Goal: Find contact information: Find contact information

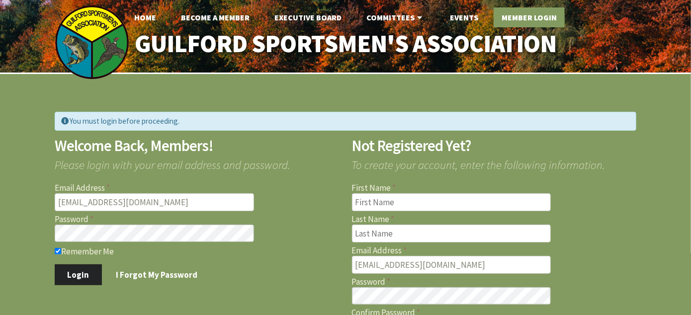
click at [523, 19] on link "Member Login" at bounding box center [529, 17] width 71 height 20
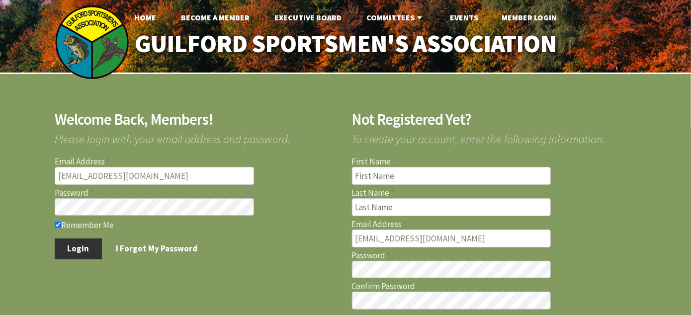
drag, startPoint x: 82, startPoint y: 241, endPoint x: 89, endPoint y: 240, distance: 7.5
click at [82, 244] on button "Login" at bounding box center [78, 249] width 47 height 21
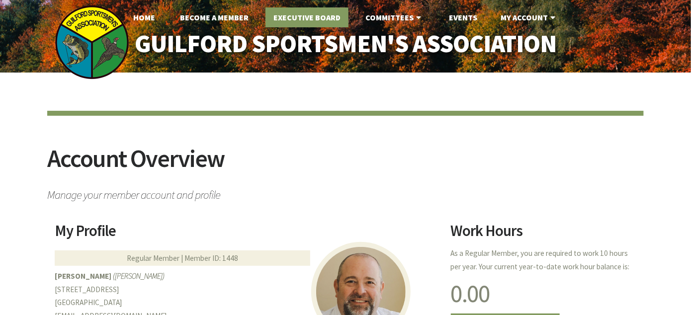
click at [312, 17] on link "Executive Board" at bounding box center [306, 17] width 83 height 20
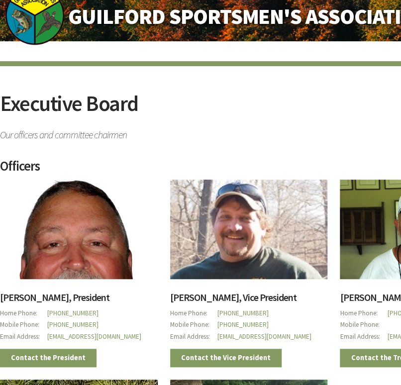
scroll to position [40, 0]
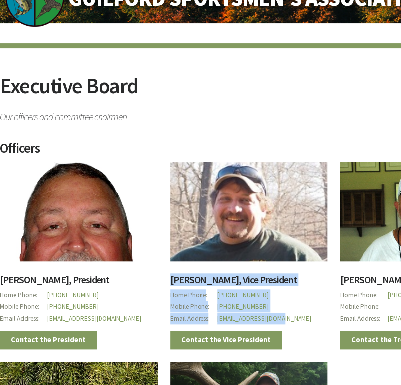
drag, startPoint x: 309, startPoint y: 314, endPoint x: 170, endPoint y: 273, distance: 144.4
click at [170, 273] on div "[PERSON_NAME], Vice President Home Phone [PHONE_NUMBER] Mobile Phone [PHONE_NUM…" at bounding box center [243, 249] width 170 height 200
copy div "[PERSON_NAME], Vice President Home Phone [PHONE_NUMBER] Mobile Phone [PHONE_NUM…"
